Goal: Navigation & Orientation: Find specific page/section

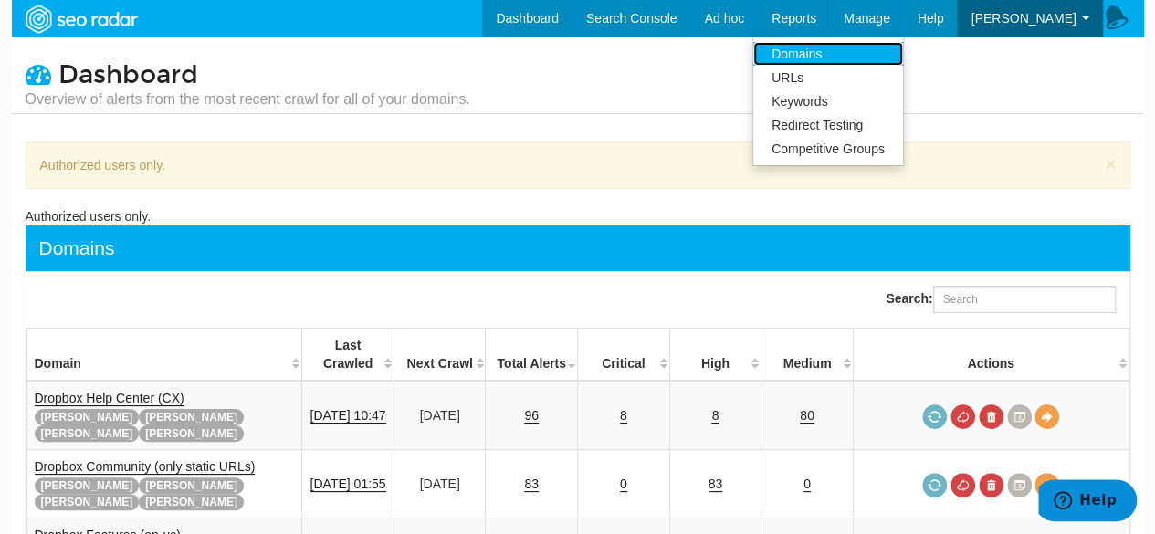
click at [879, 45] on link "Domains" at bounding box center [828, 54] width 150 height 24
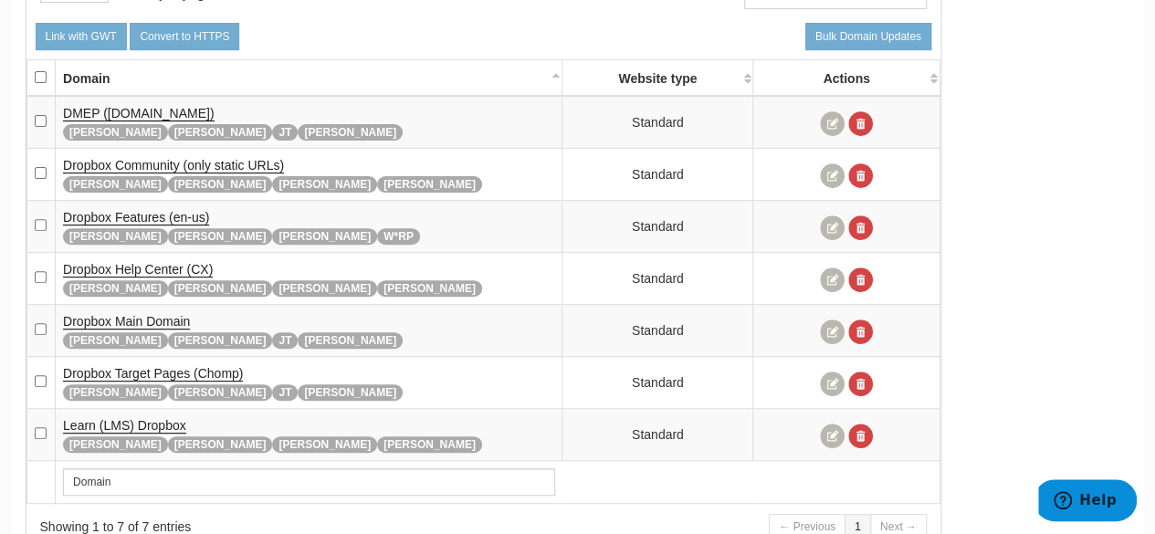
scroll to position [227, 0]
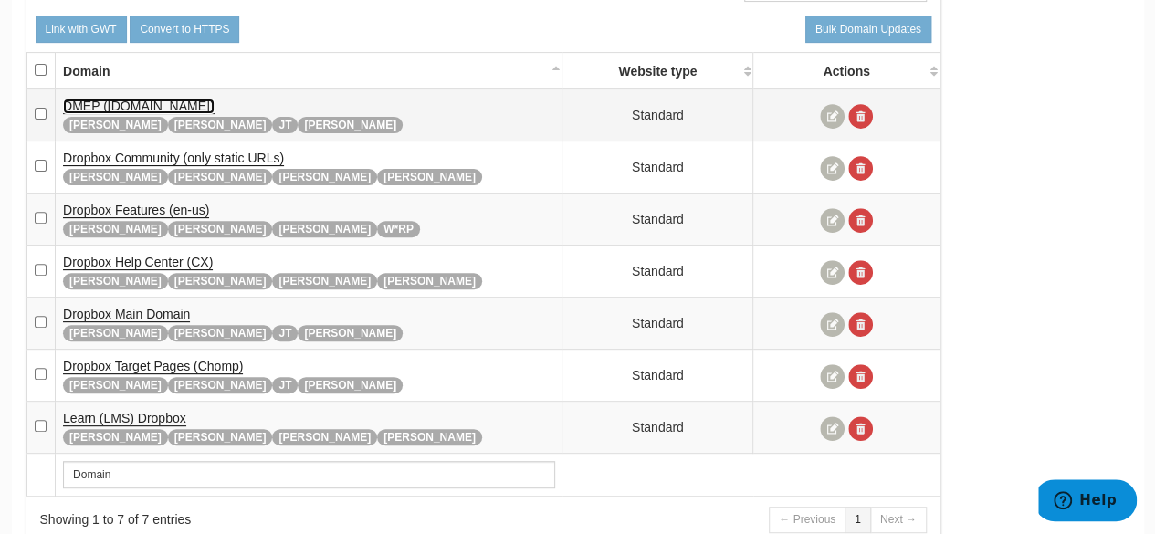
click at [214, 100] on span "DMEP ([DOMAIN_NAME])" at bounding box center [138, 106] width 151 height 15
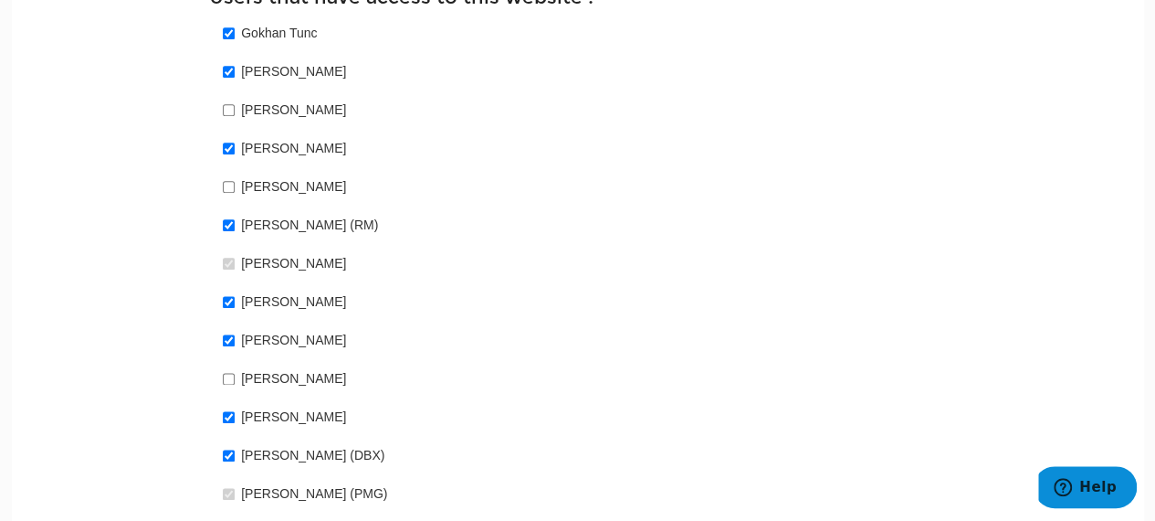
scroll to position [1022, 0]
